Goal: Browse casually

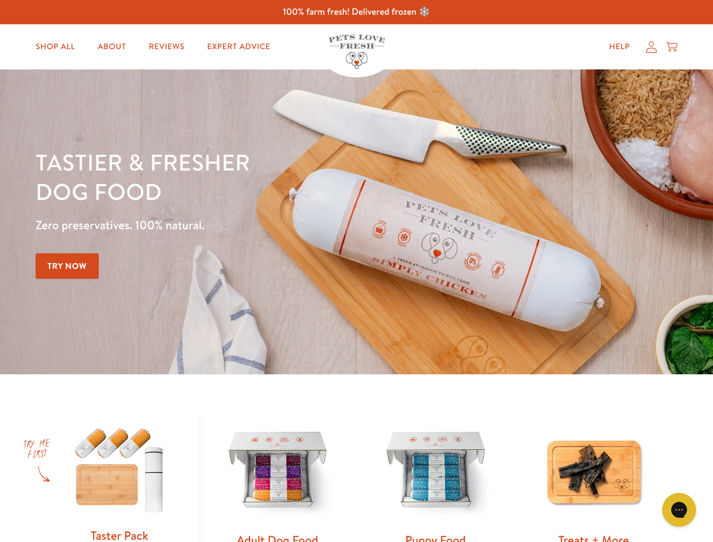
click at [356, 271] on div "Tastier & fresher dog food Zero preservatives. 100% natural. Try Now" at bounding box center [250, 221] width 428 height 149
click at [679, 509] on icon "Open gorgias live chat" at bounding box center [678, 509] width 11 height 11
